Goal: Navigation & Orientation: Find specific page/section

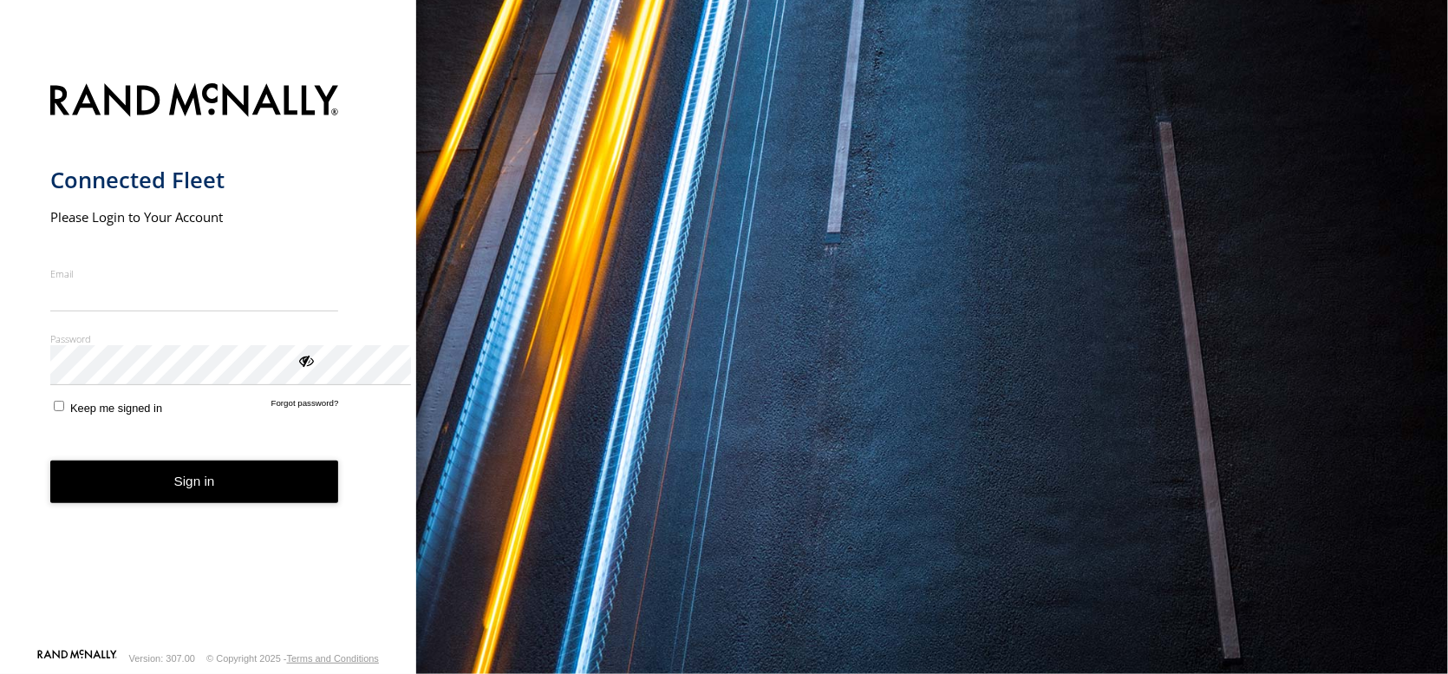
type input "**********"
click at [332, 503] on button "Sign in" at bounding box center [194, 481] width 289 height 42
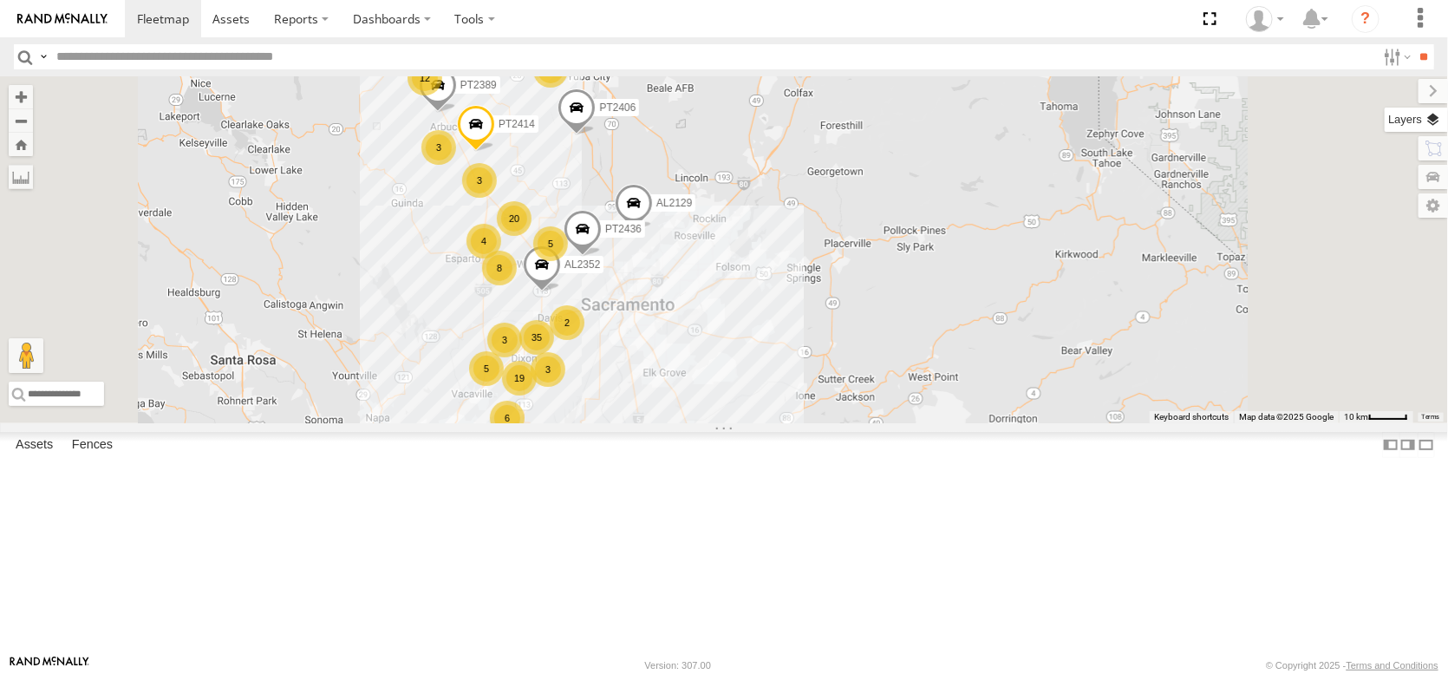
click at [1443, 132] on label at bounding box center [1415, 120] width 63 height 24
click at [0, 0] on span "Basemaps" at bounding box center [0, 0] width 0 height 0
drag, startPoint x: 1216, startPoint y: 201, endPoint x: 1208, endPoint y: 204, distance: 9.1
click at [0, 0] on span "Satellite + Roadmap" at bounding box center [0, 0] width 0 height 0
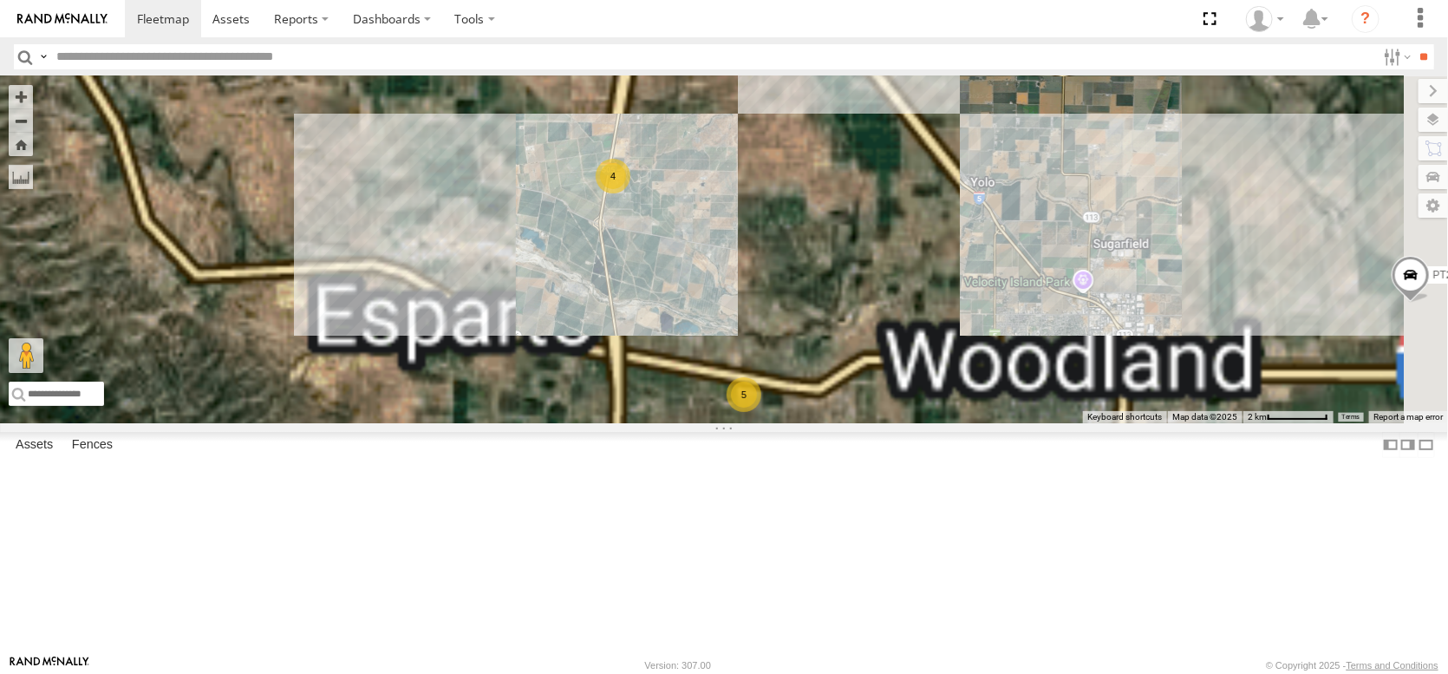
drag, startPoint x: 821, startPoint y: 406, endPoint x: 632, endPoint y: 107, distance: 353.8
click at [627, 108] on div "AL2367 FRONTLOADER JD344H PT2412 AL2351 PT2401 PT2406 AL2129 PT2389 AL2352 PT24…" at bounding box center [724, 249] width 1448 height 347
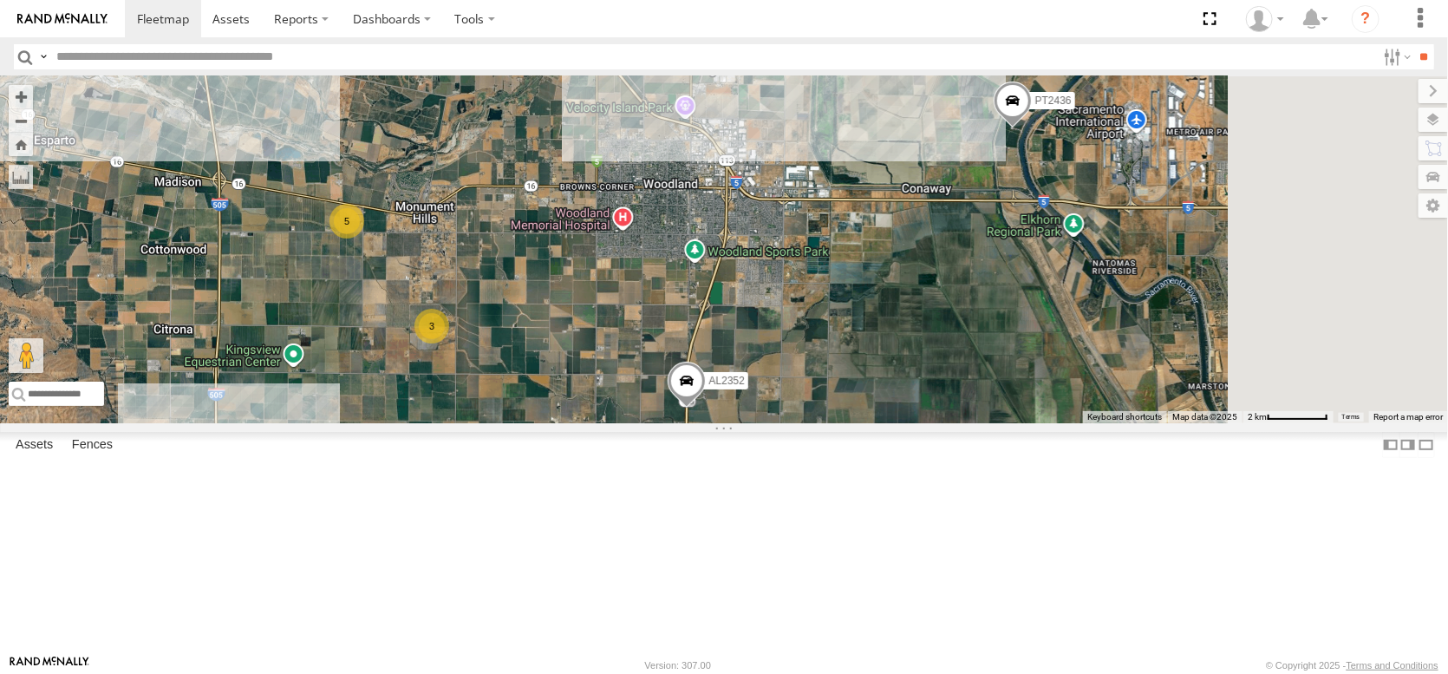
drag, startPoint x: 635, startPoint y: 264, endPoint x: 358, endPoint y: 558, distance: 404.1
click at [358, 558] on main "← Move left → Move right ↑ Move up ↓ Move down + Zoom in - Zoom out Home Jump l…" at bounding box center [724, 365] width 1448 height 578
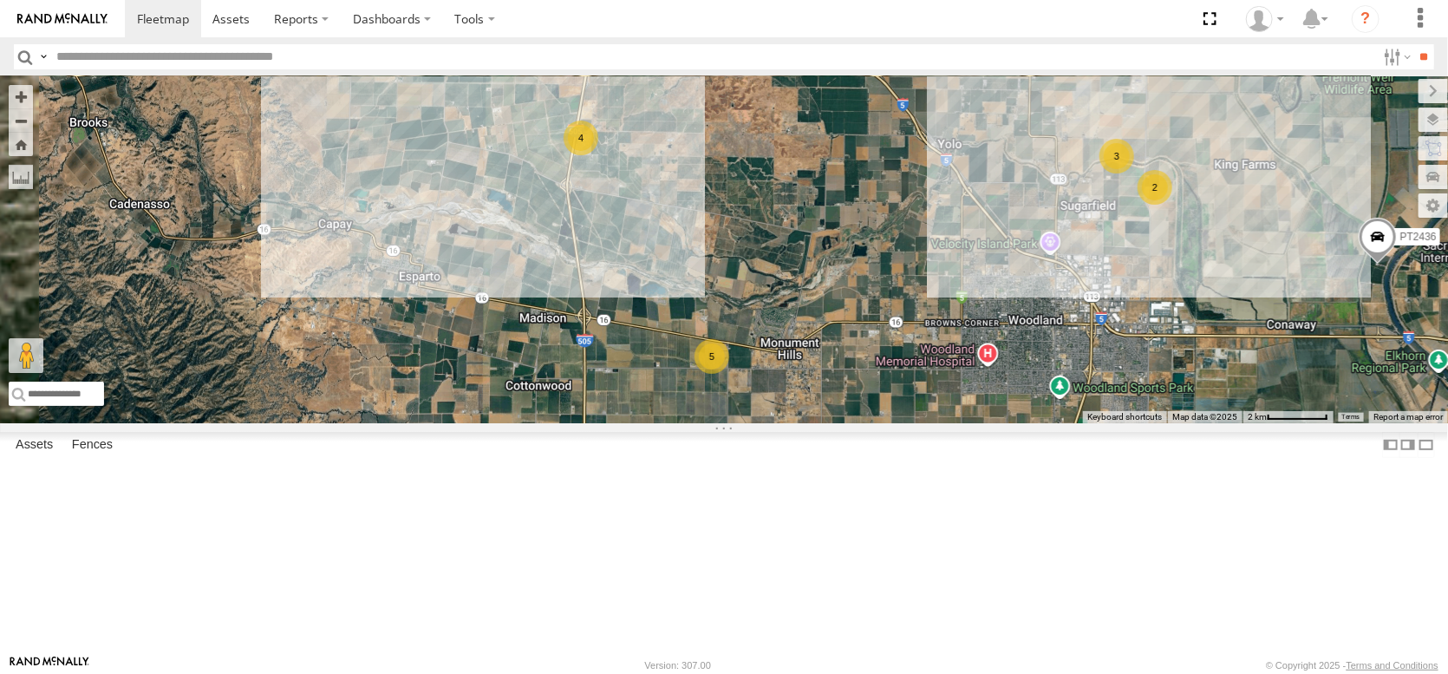
drag, startPoint x: 653, startPoint y: 471, endPoint x: 1007, endPoint y: 350, distance: 373.7
click at [1039, 343] on div "AL2367 FRONTLOADER JD344H PT2412 AL2351 PT2401 PT2406 AL2129 PT2389 AL2352 PT24…" at bounding box center [724, 249] width 1448 height 347
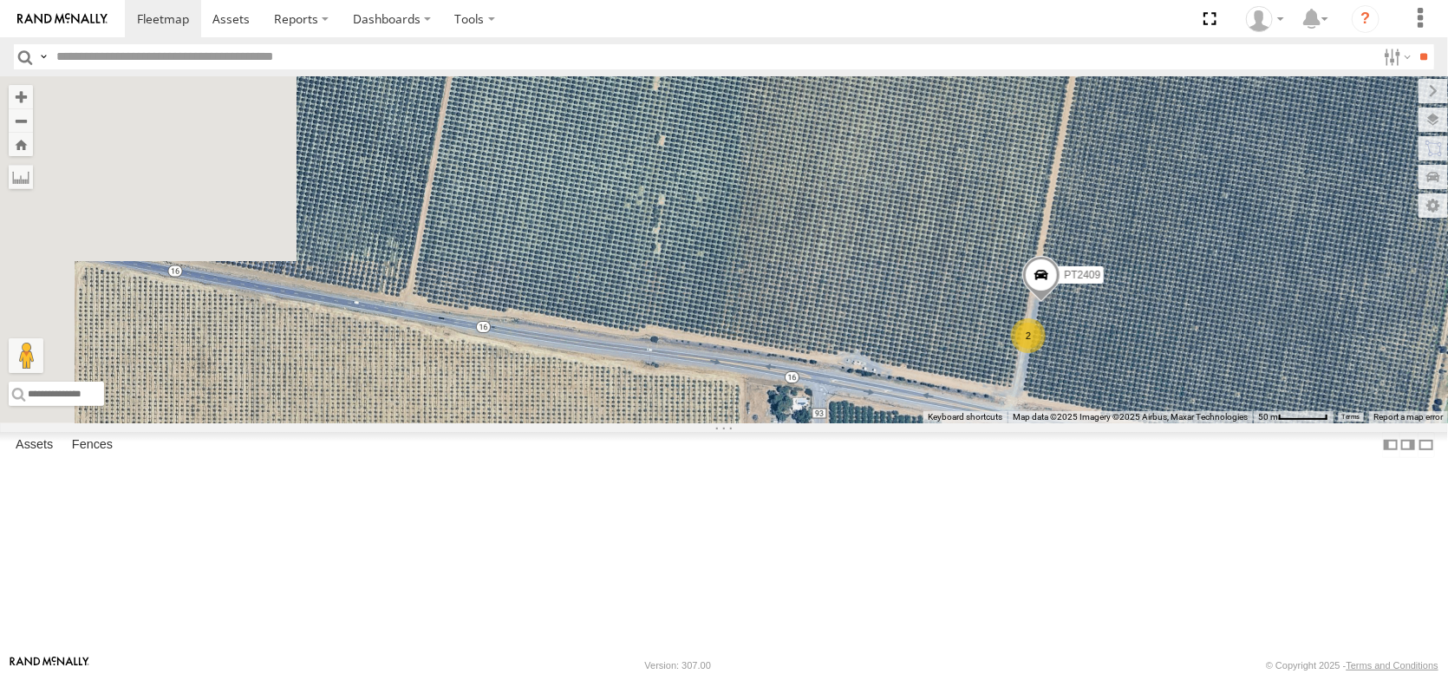
drag, startPoint x: 684, startPoint y: 429, endPoint x: 896, endPoint y: 427, distance: 211.5
click at [896, 423] on div "AL2367 FRONTLOADER JD344H PT2412 AL2351 PT2401 PT2406 AL2129 PT2389 AL2352 PT24…" at bounding box center [724, 249] width 1448 height 347
